Goal: Task Accomplishment & Management: Manage account settings

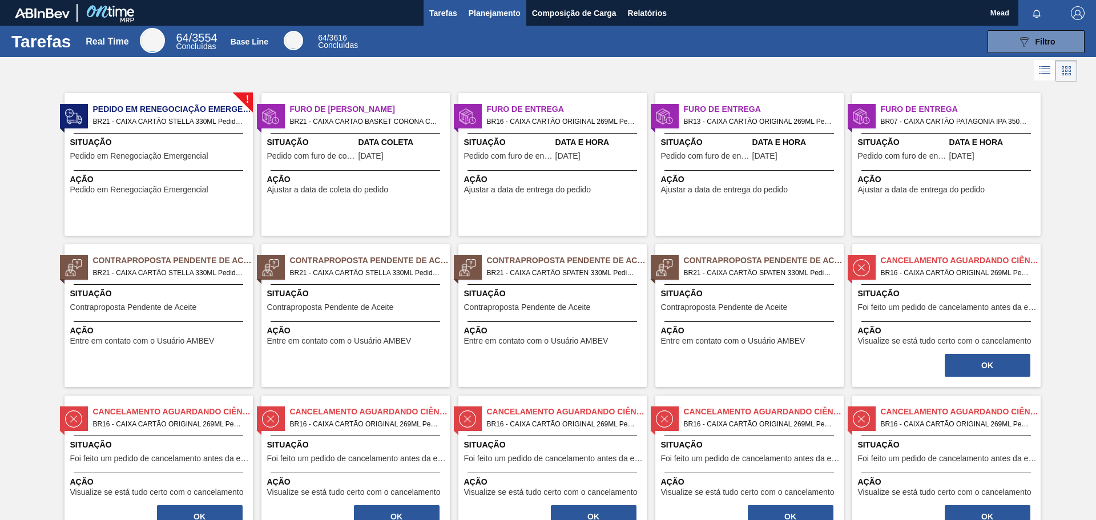
click at [490, 11] on span "Planejamento" at bounding box center [495, 13] width 52 height 14
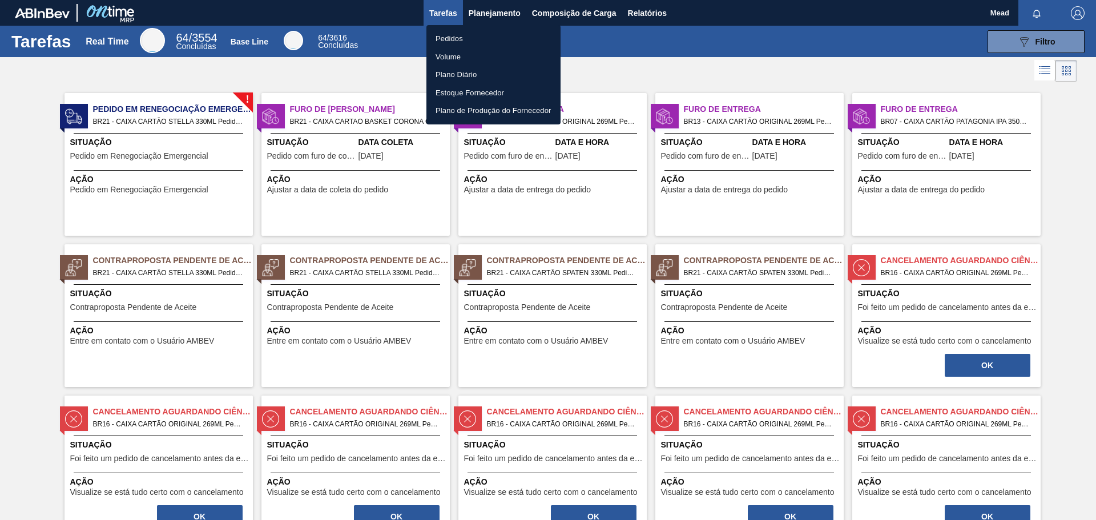
click at [451, 39] on li "Pedidos" at bounding box center [493, 39] width 134 height 18
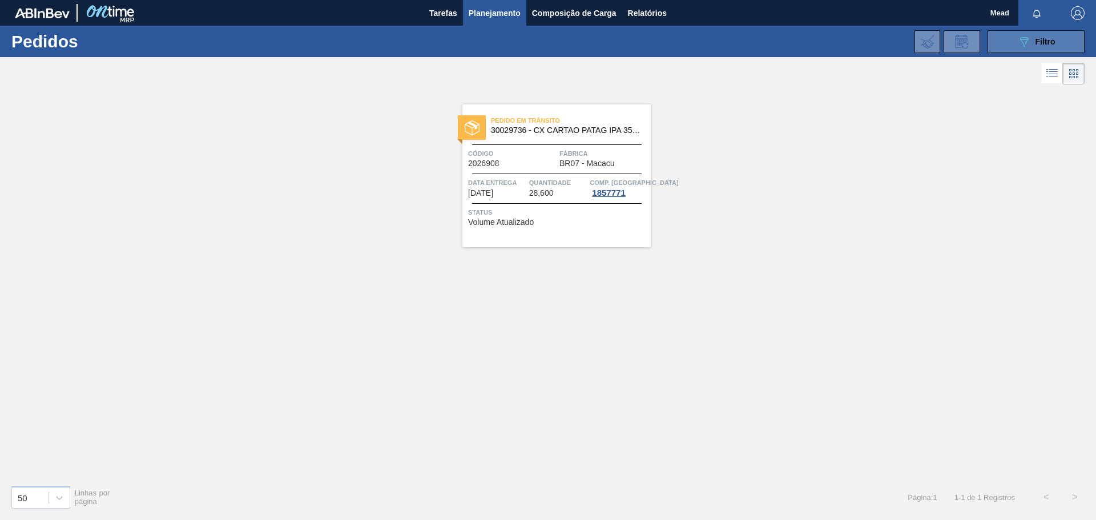
click at [1012, 38] on button "089F7B8B-B2A5-4AFE-B5C0-19BA573D28AC Filtro" at bounding box center [1035, 41] width 97 height 23
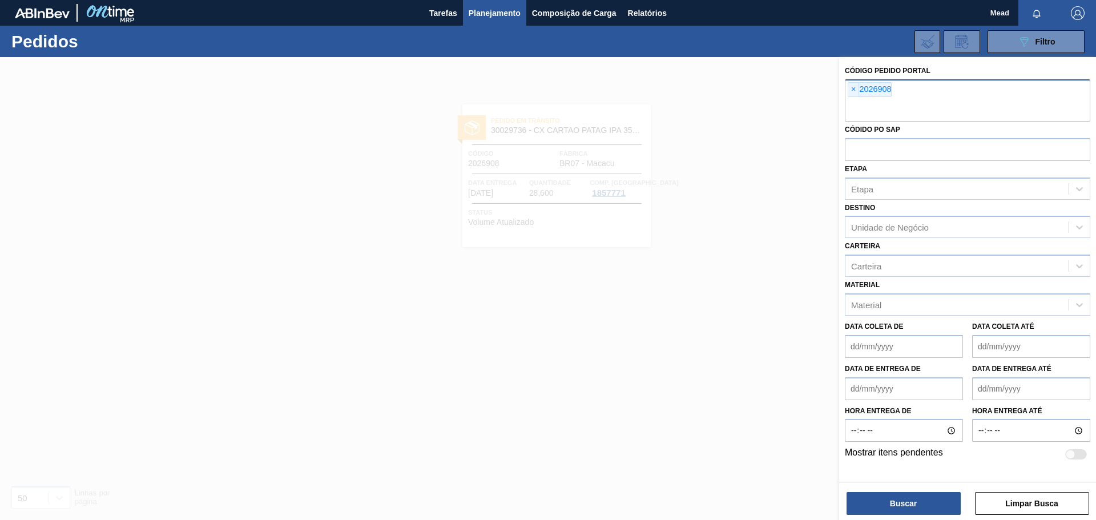
click at [849, 92] on span "×" at bounding box center [853, 90] width 11 height 14
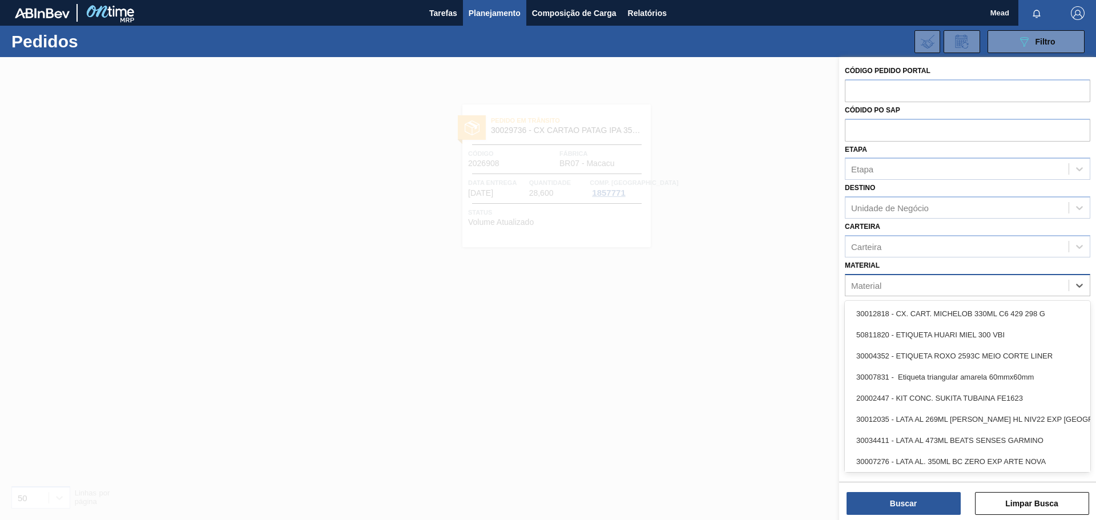
click at [886, 288] on div "Material" at bounding box center [956, 285] width 223 height 17
type input "2828"
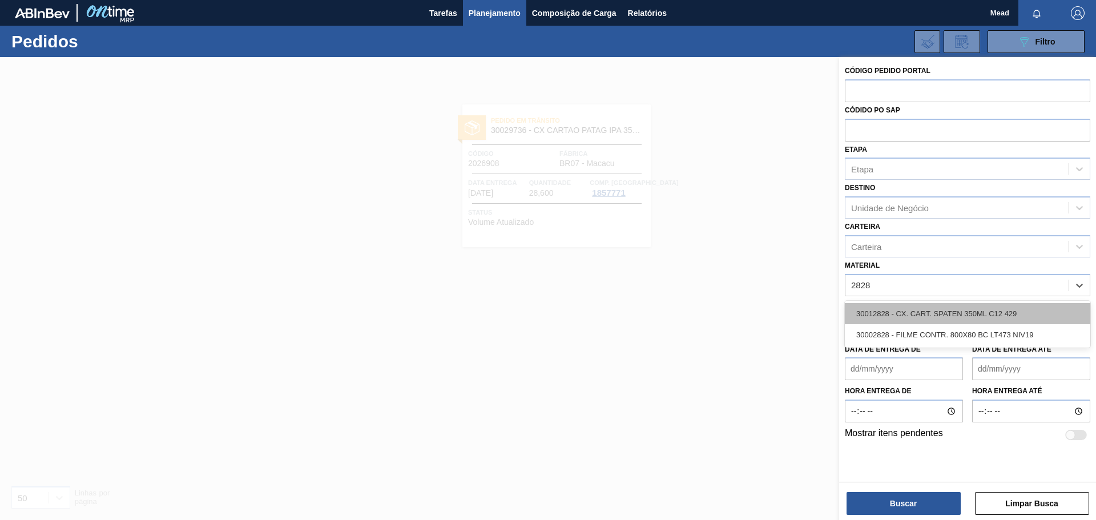
click at [902, 310] on div "30012828 - CX. CART. SPATEN 350ML C12 429" at bounding box center [967, 313] width 245 height 21
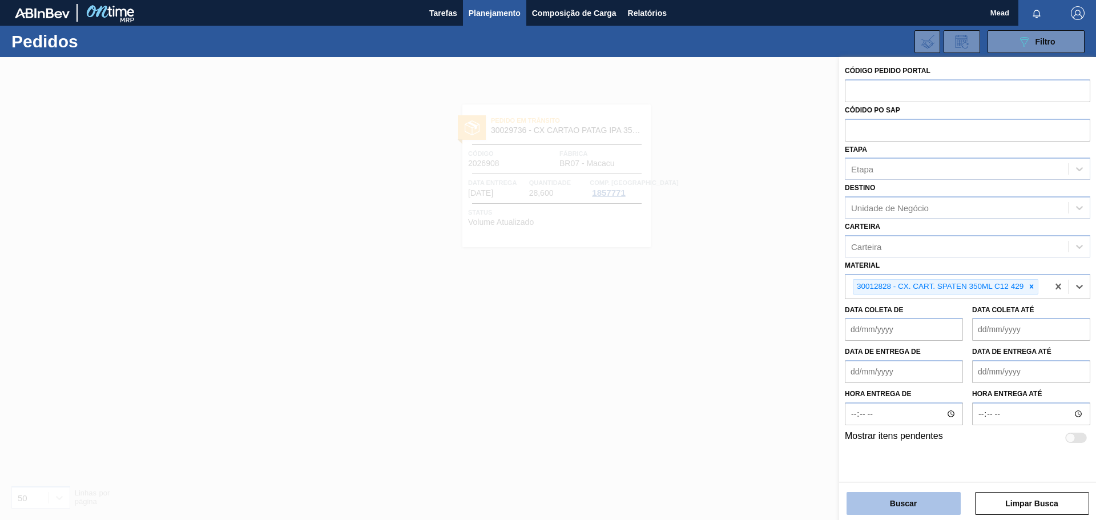
click at [914, 504] on button "Buscar" at bounding box center [903, 503] width 114 height 23
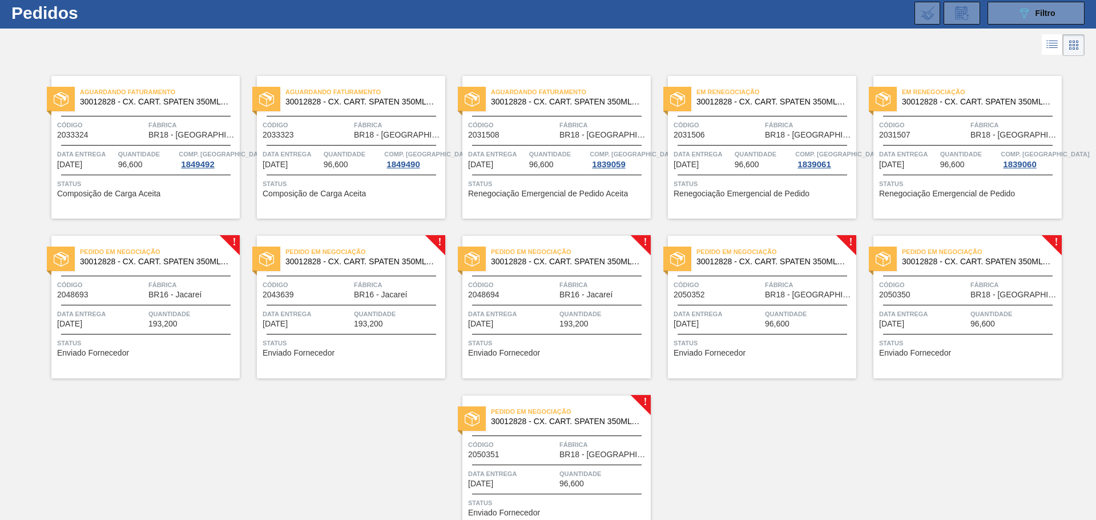
scroll to position [57, 0]
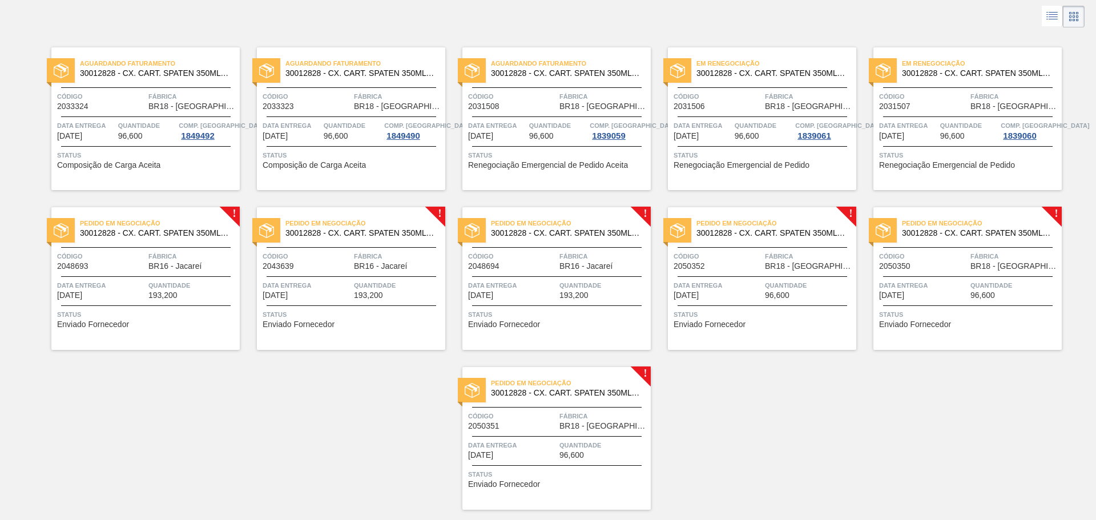
click at [533, 445] on span "Data Entrega" at bounding box center [512, 444] width 88 height 11
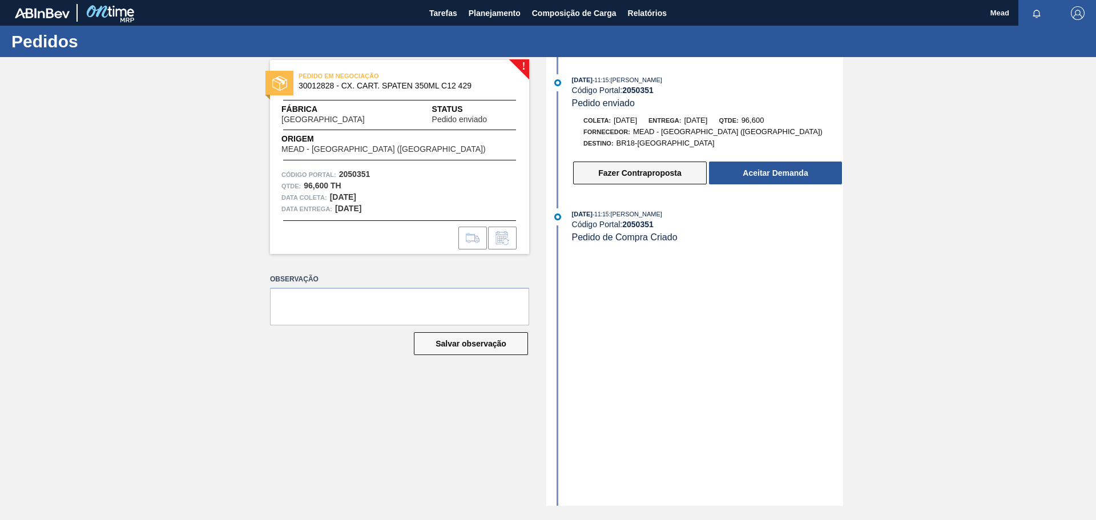
click at [621, 173] on button "Fazer Contraproposta" at bounding box center [640, 173] width 134 height 23
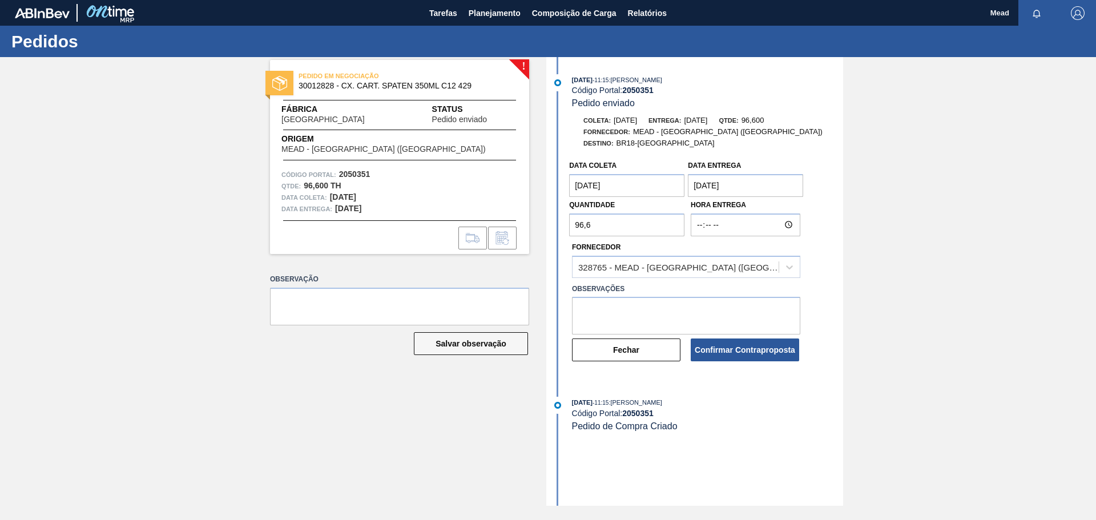
click at [632, 222] on input "96,6" at bounding box center [626, 224] width 115 height 23
drag, startPoint x: 632, startPoint y: 221, endPoint x: 332, endPoint y: 265, distance: 303.9
click at [362, 269] on div "! PEDIDO EM NEGOCIAÇÃO 30012828 - CX. CART. SPATEN 350ML C12 429 Fábrica [GEOGR…" at bounding box center [548, 281] width 1096 height 449
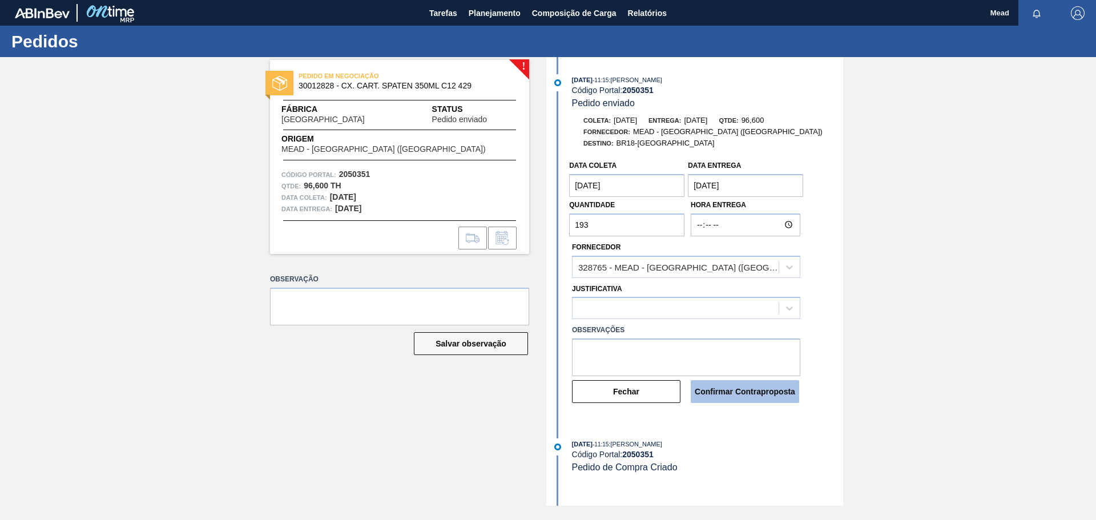
type input "193"
click at [753, 399] on button "Confirmar Contraproposta" at bounding box center [745, 391] width 108 height 23
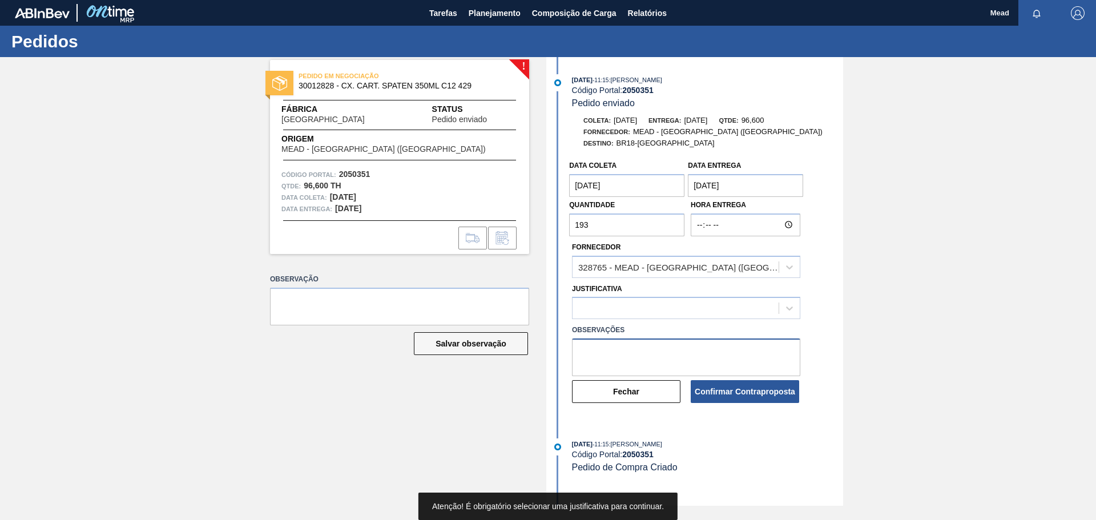
click at [648, 368] on textarea at bounding box center [686, 357] width 228 height 38
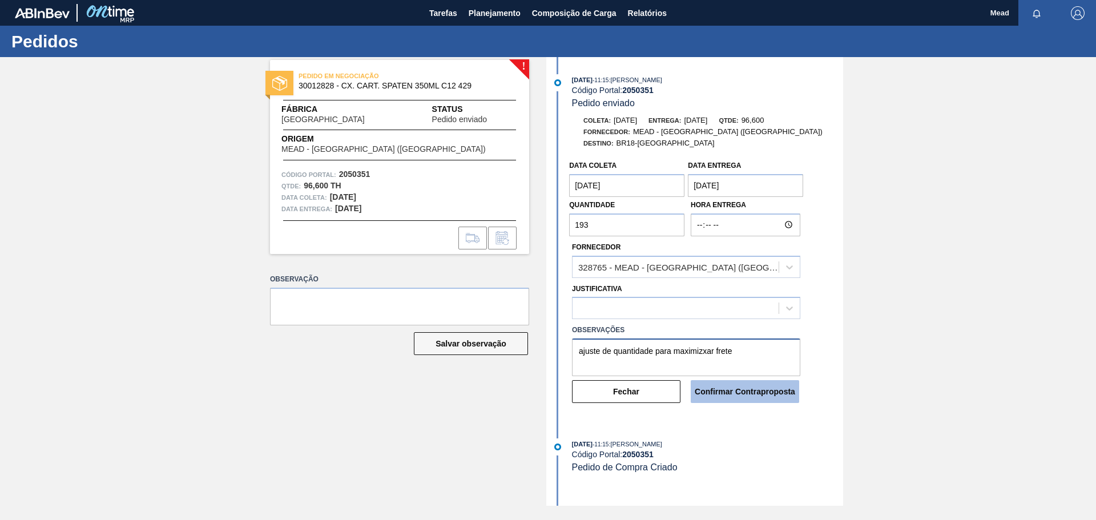
type textarea "ajuste de quantidade para maximizxar frete"
click at [711, 398] on button "Confirmar Contraproposta" at bounding box center [745, 391] width 108 height 23
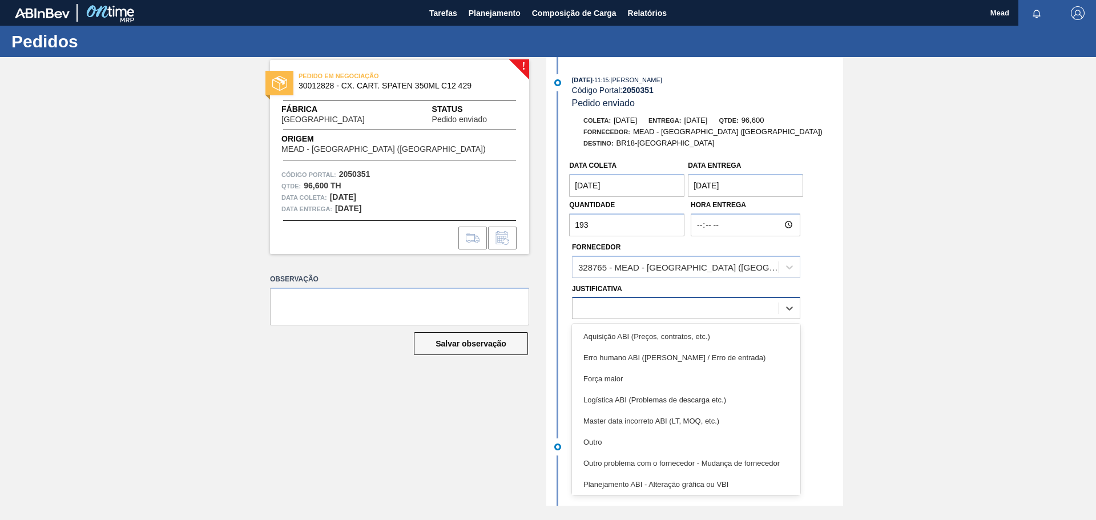
click at [726, 315] on div at bounding box center [675, 308] width 206 height 17
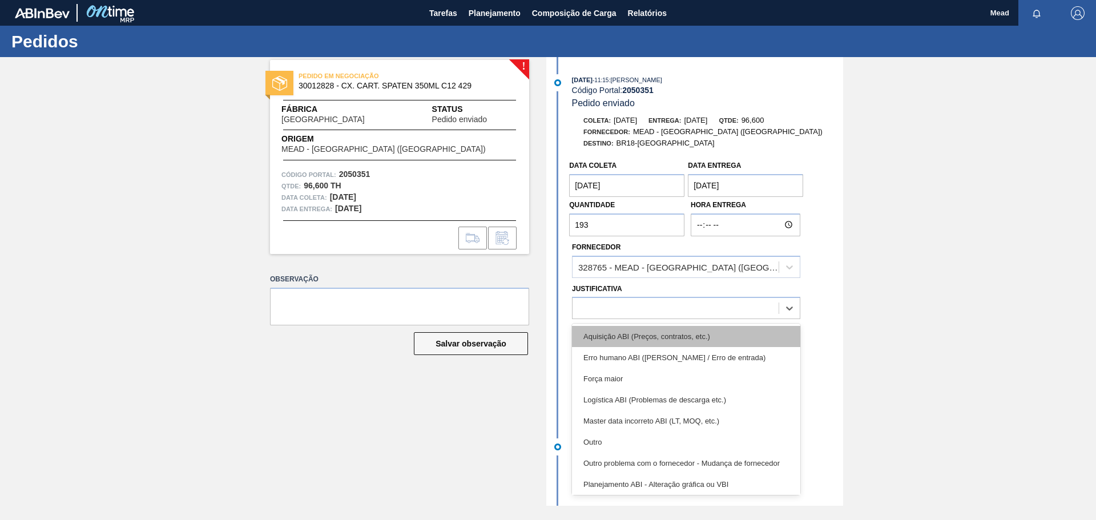
click at [707, 341] on div "Aquisição ABI (Preços, contratos, etc.)" at bounding box center [686, 336] width 228 height 21
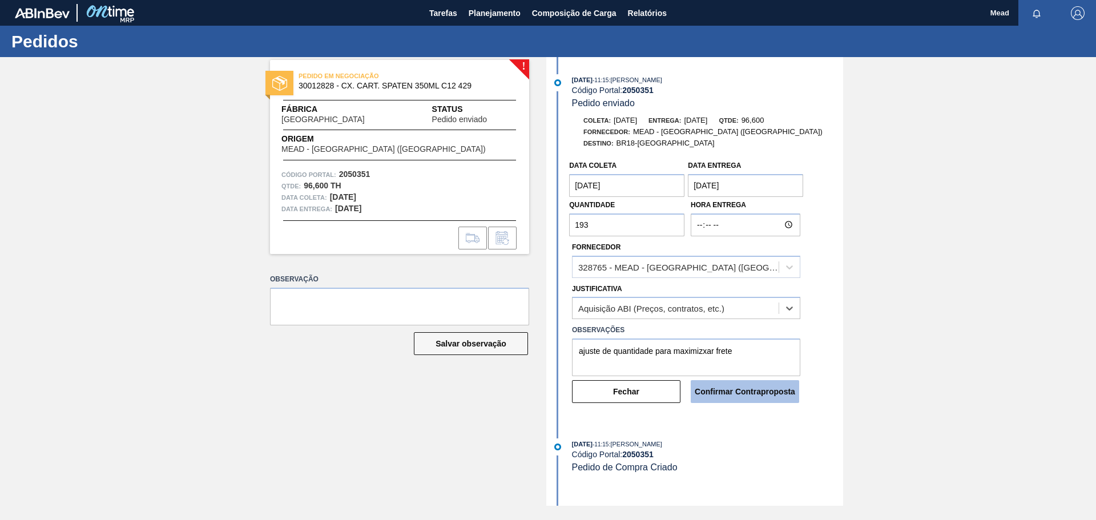
click at [761, 394] on button "Confirmar Contraproposta" at bounding box center [745, 391] width 108 height 23
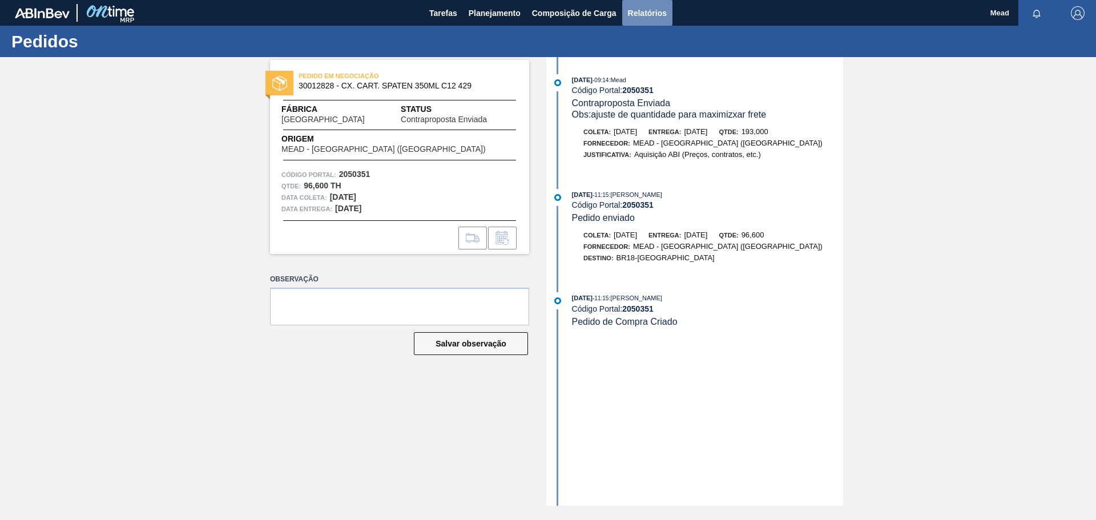
click at [637, 18] on span "Relatórios" at bounding box center [647, 13] width 39 height 14
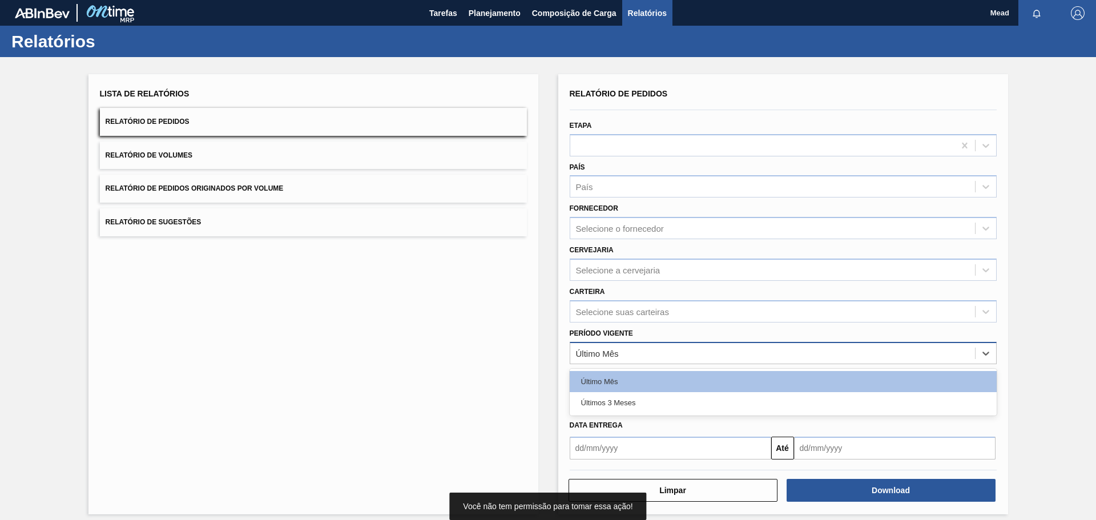
click at [631, 354] on div "Último Mês" at bounding box center [772, 353] width 405 height 17
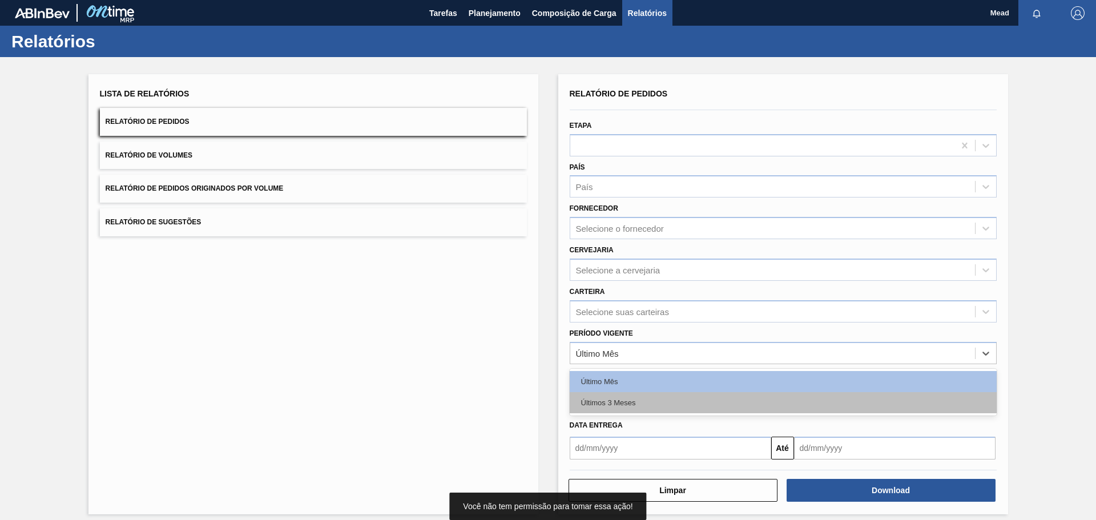
click at [620, 401] on div "Últimos 3 Meses" at bounding box center [783, 402] width 427 height 21
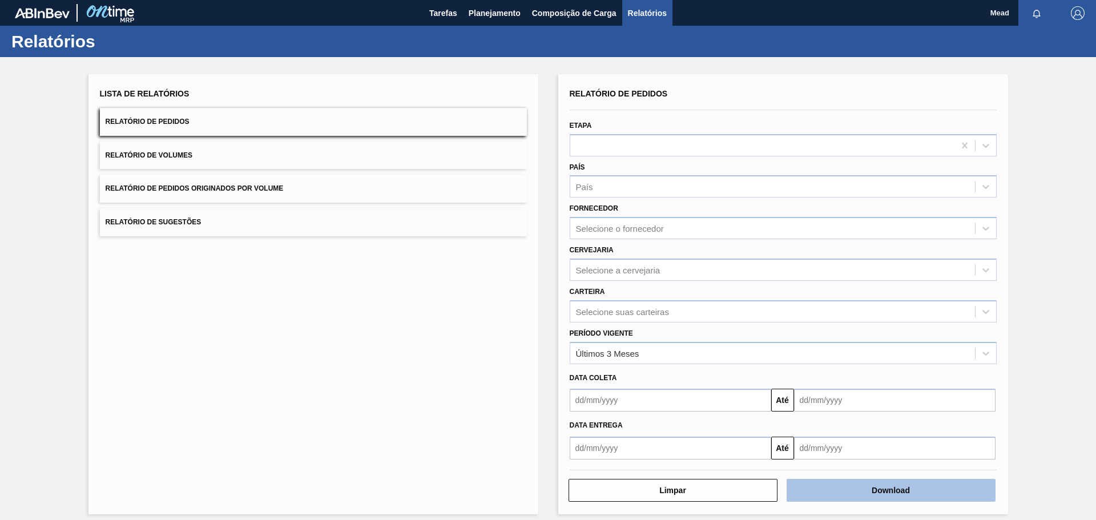
click at [835, 494] on button "Download" at bounding box center [890, 490] width 209 height 23
